Goal: Find specific page/section: Find specific page/section

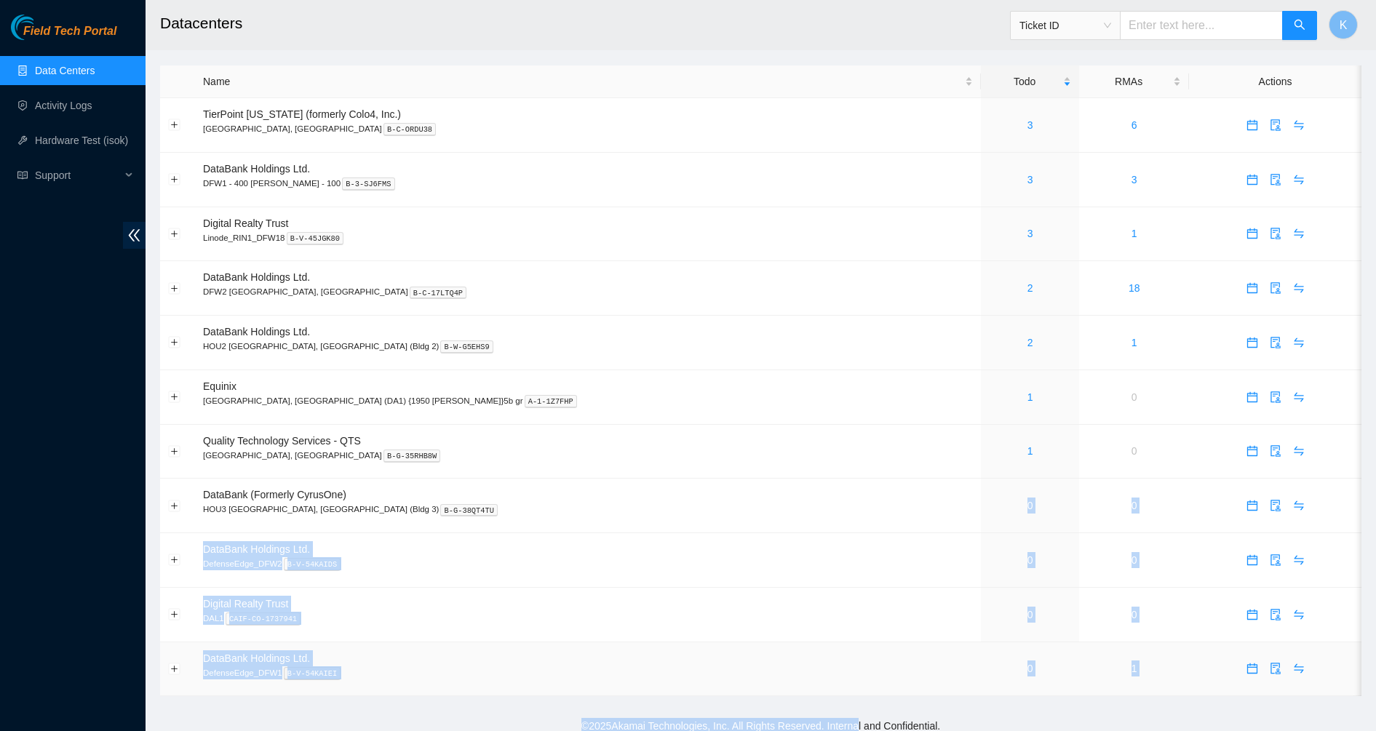
drag, startPoint x: 595, startPoint y: 525, endPoint x: 840, endPoint y: 677, distance: 288.0
click at [848, 698] on main "Datacenters Ticket ID K Name Todo RMAs Actions TierPoint [US_STATE] (formerly C…" at bounding box center [761, 355] width 1231 height 711
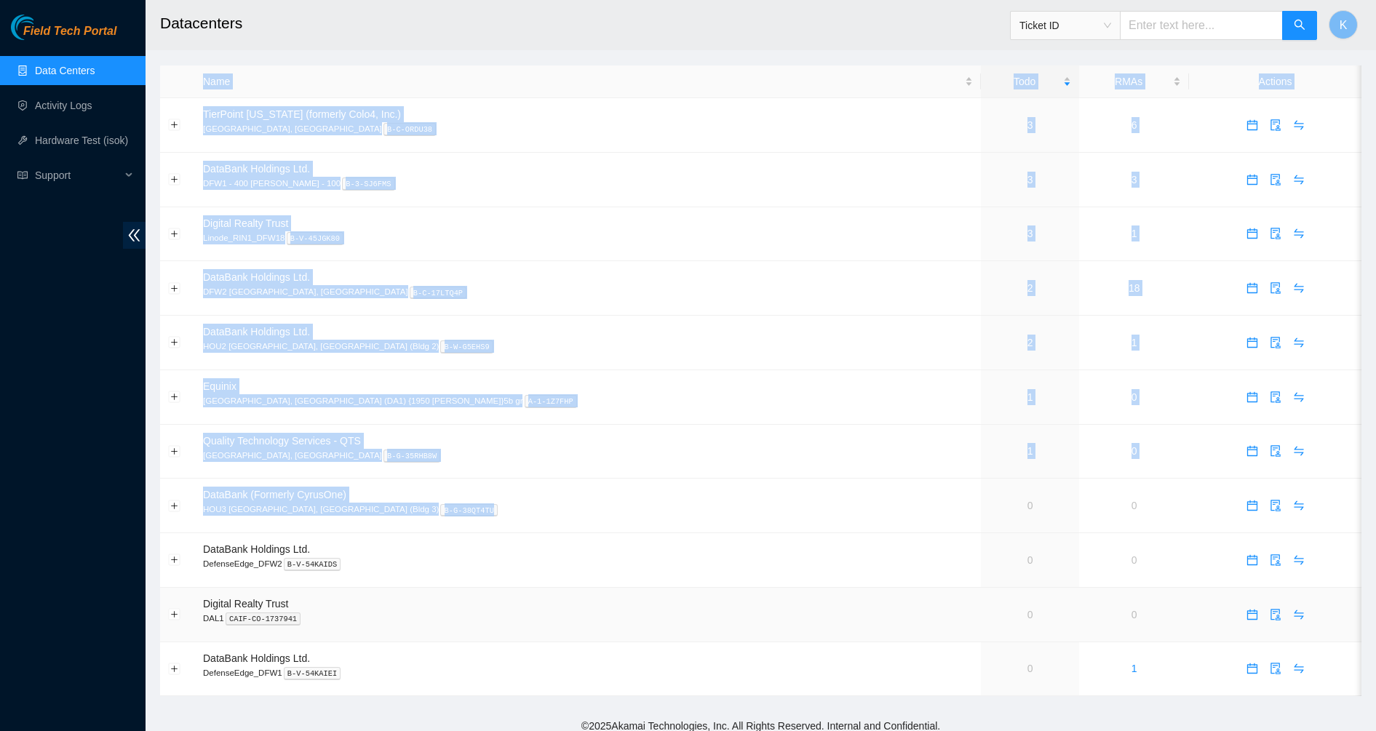
click at [981, 636] on td "0" at bounding box center [1030, 615] width 98 height 55
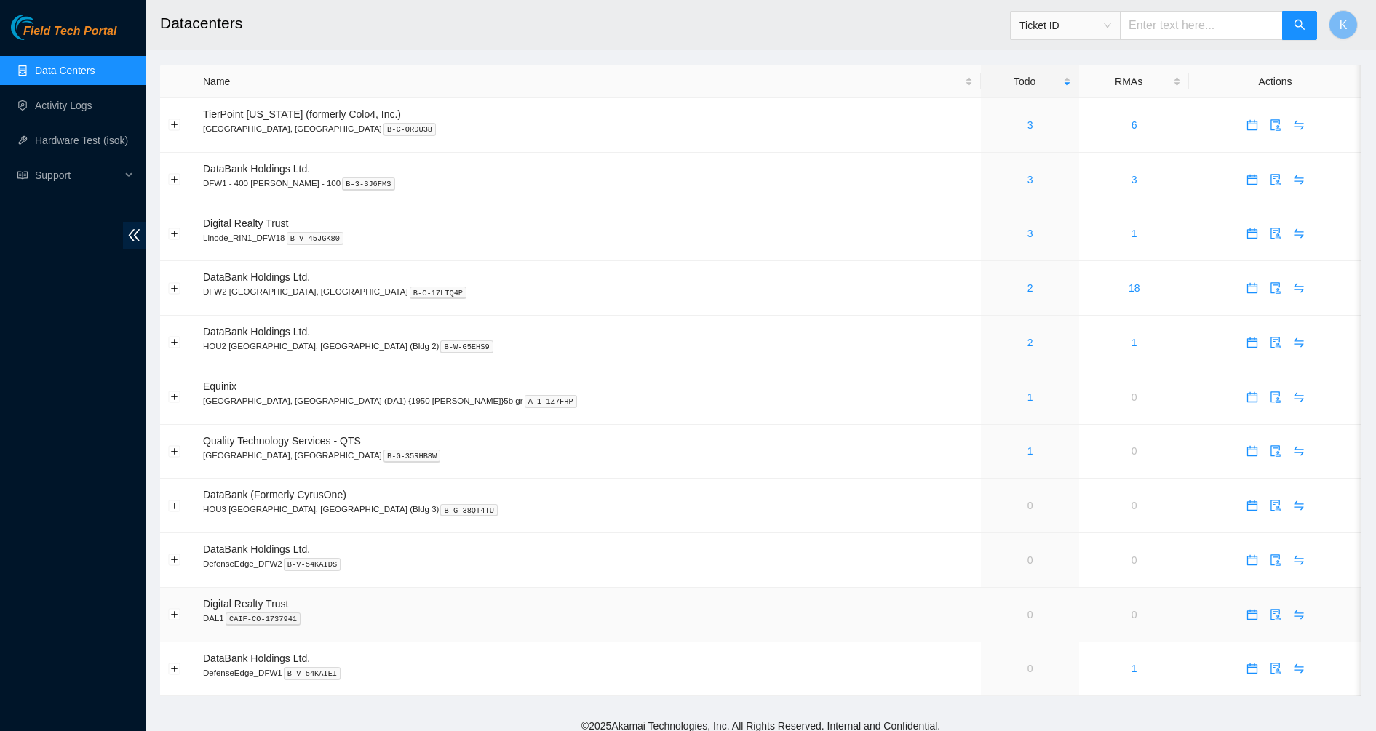
scroll to position [10, 0]
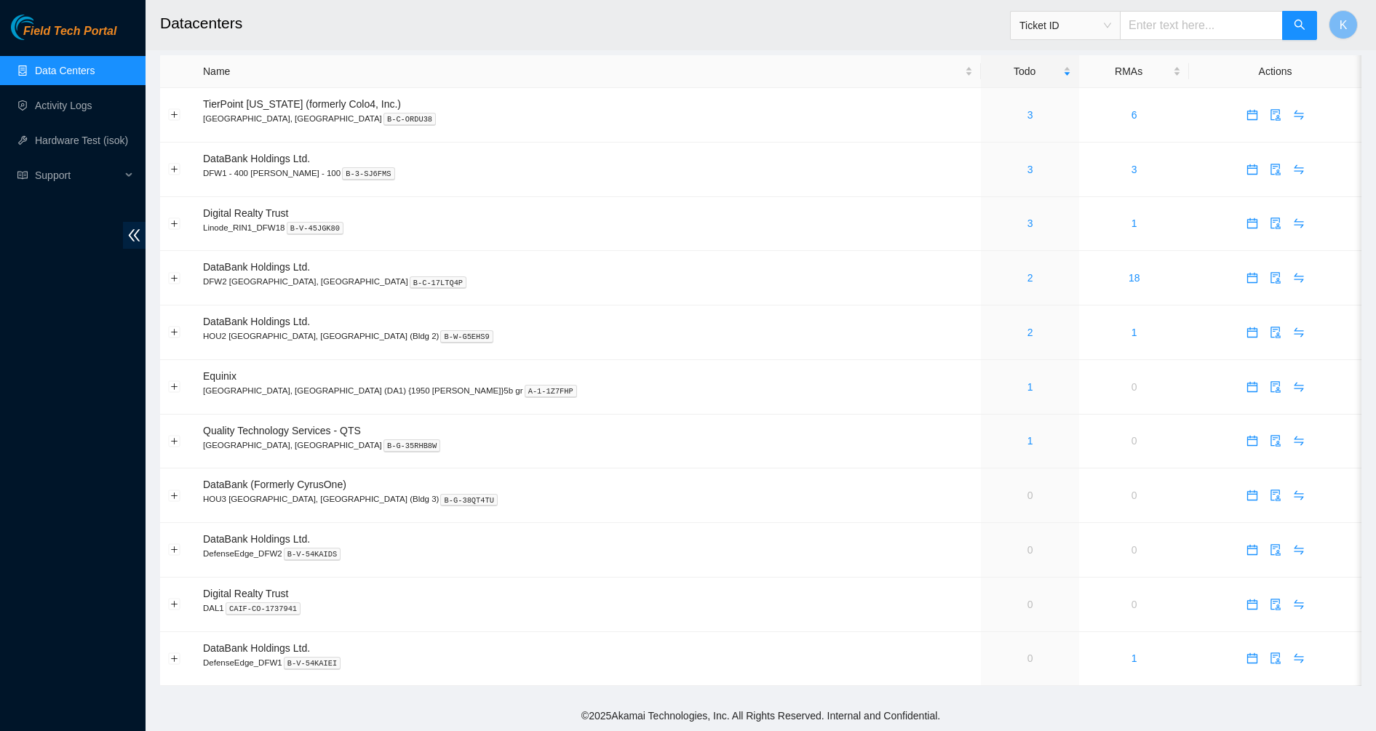
click at [46, 324] on div "Field Tech Portal Data Centers Activity Logs Hardware Test (isok) Support" at bounding box center [73, 373] width 146 height 717
